Goal: Transaction & Acquisition: Purchase product/service

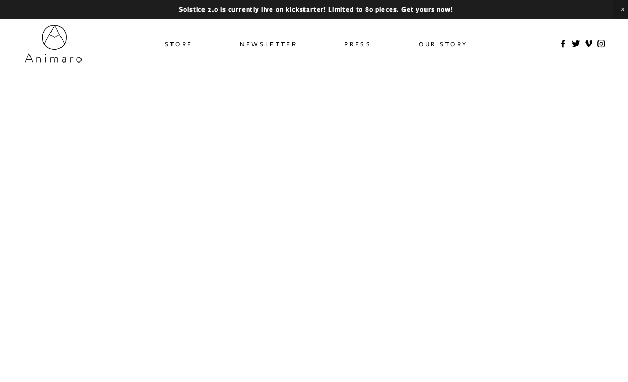
click at [188, 39] on link "Store" at bounding box center [178, 43] width 28 height 15
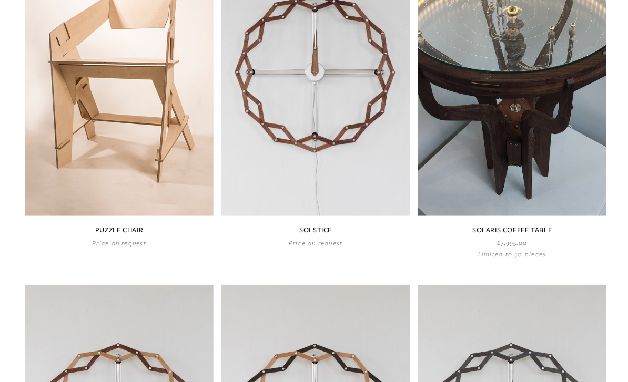
scroll to position [546, 0]
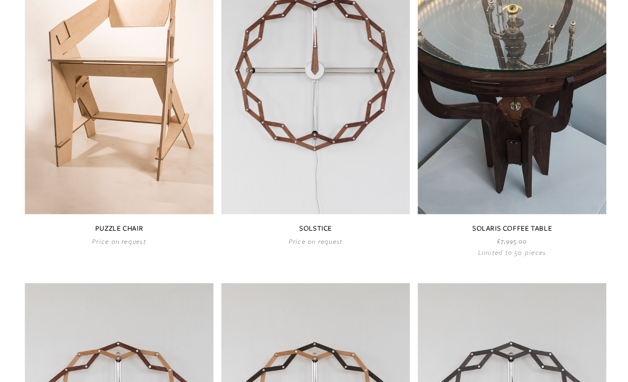
click at [549, 143] on link at bounding box center [508, 95] width 187 height 323
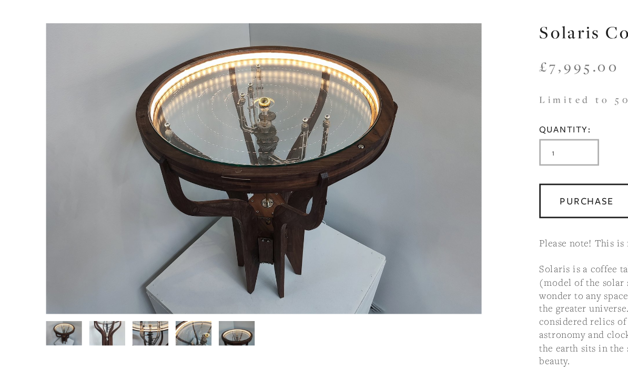
scroll to position [25, 0]
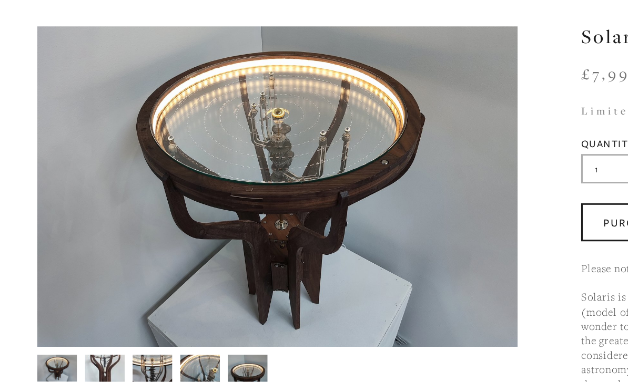
click at [104, 303] on img at bounding box center [101, 321] width 26 height 36
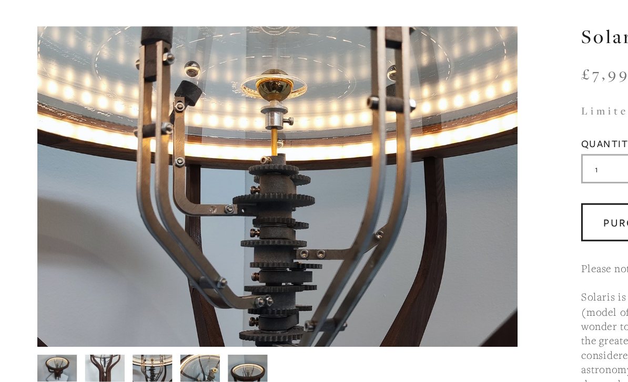
click at [133, 312] on img at bounding box center [132, 322] width 26 height 20
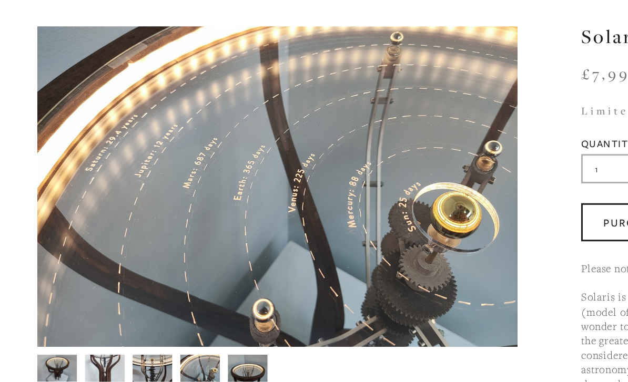
click at [66, 304] on img at bounding box center [69, 322] width 26 height 36
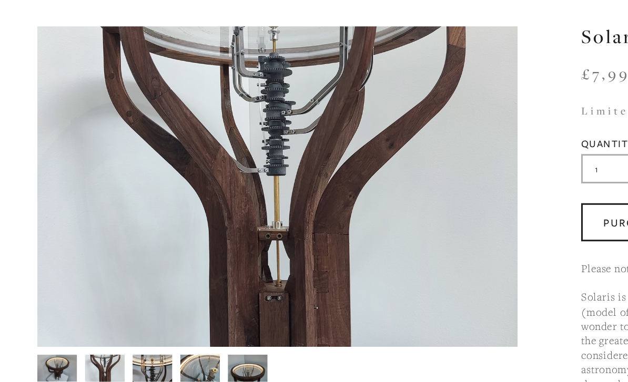
click at [42, 313] on img at bounding box center [38, 322] width 26 height 18
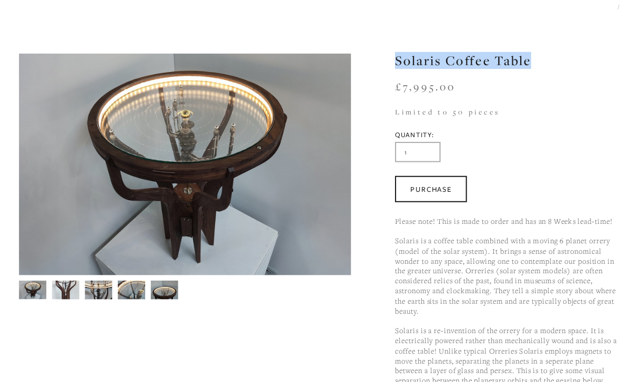
scroll to position [53, 0]
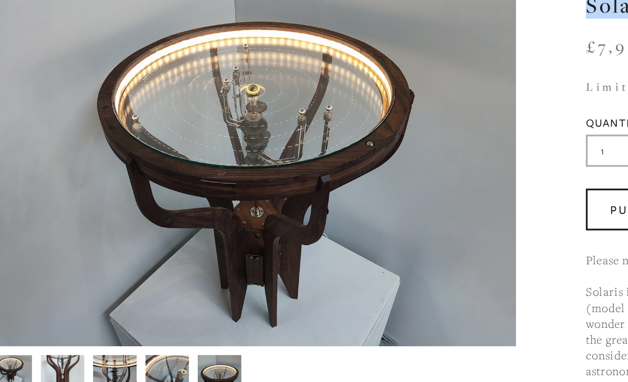
click at [56, 276] on img at bounding box center [69, 294] width 26 height 36
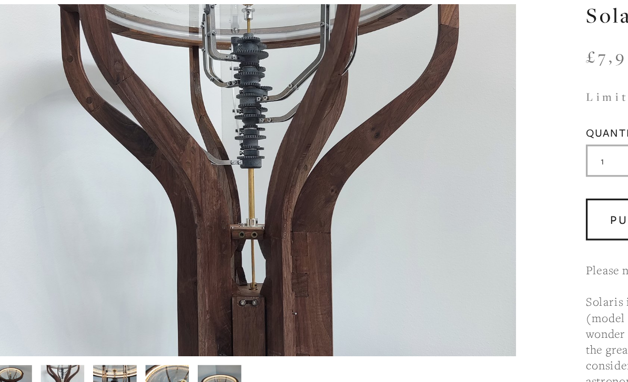
click at [88, 275] on img at bounding box center [101, 293] width 26 height 36
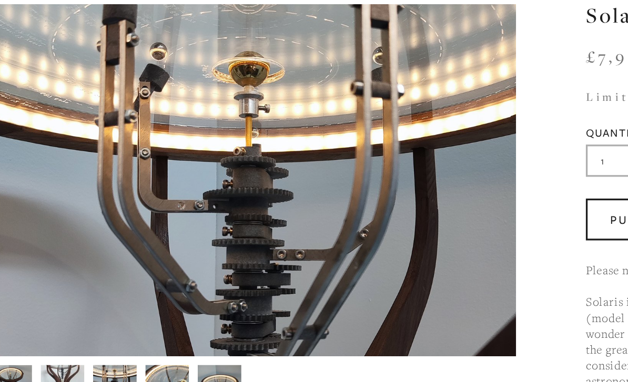
click at [119, 283] on img at bounding box center [132, 293] width 26 height 20
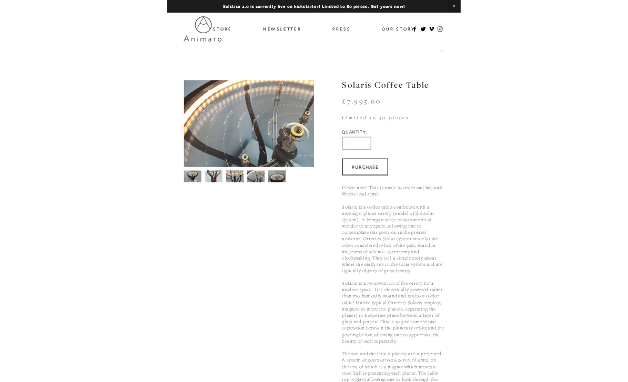
scroll to position [183, 0]
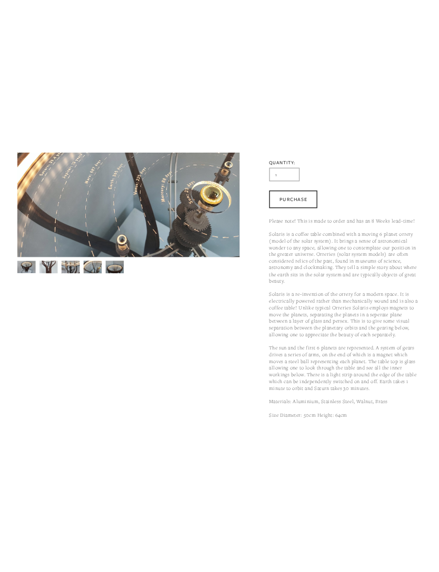
scroll to position [0, 0]
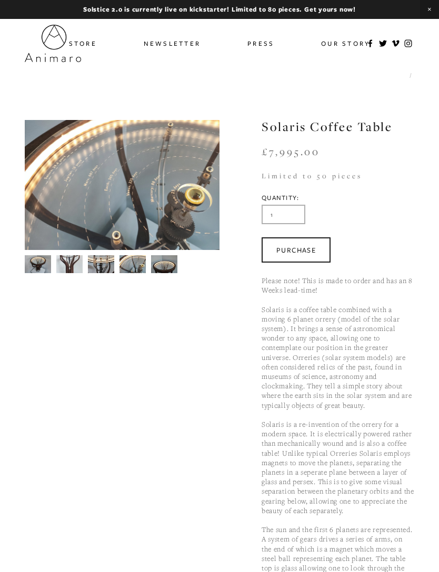
click at [304, 253] on div "Purchase" at bounding box center [295, 249] width 39 height 9
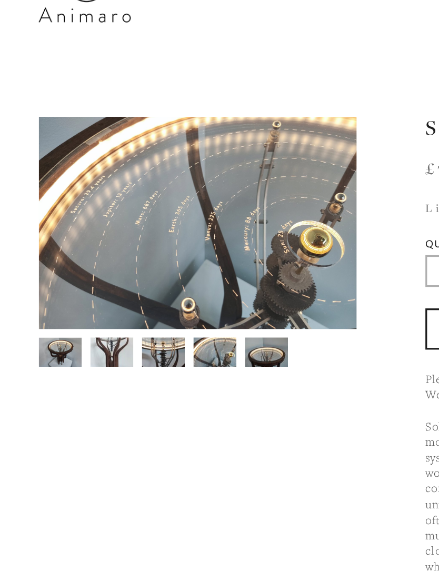
click at [99, 246] on img at bounding box center [101, 264] width 26 height 36
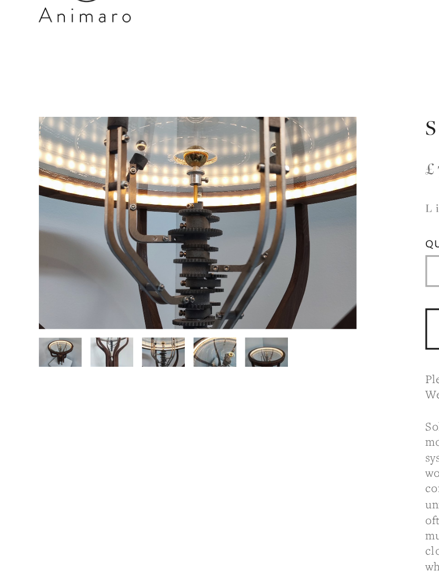
click at [133, 254] on img at bounding box center [132, 264] width 26 height 20
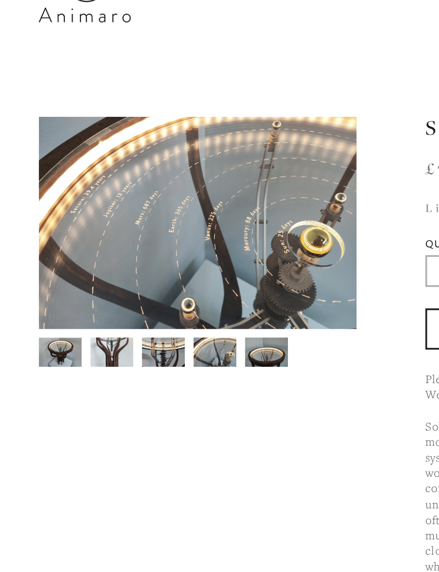
click at [43, 255] on img at bounding box center [38, 264] width 26 height 18
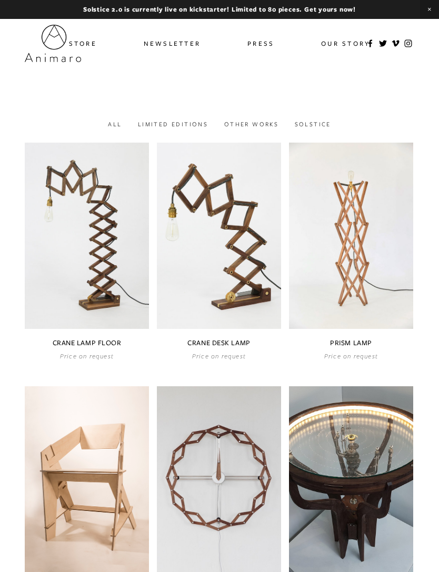
click at [261, 46] on link "Press" at bounding box center [260, 43] width 27 height 15
